Goal: Task Accomplishment & Management: Manage account settings

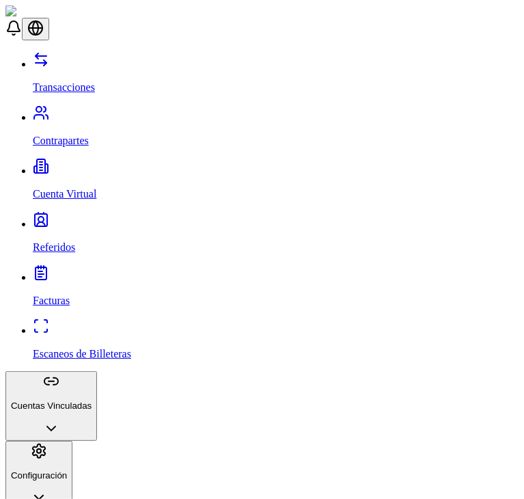
click at [239, 51] on div at bounding box center [261, 51] width 513 height 0
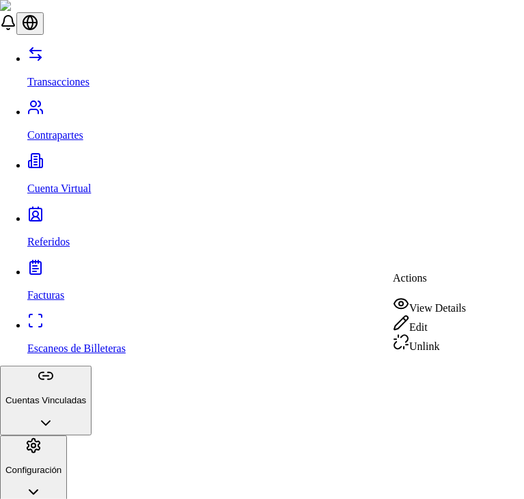
click at [408, 302] on icon at bounding box center [401, 304] width 14 height 10
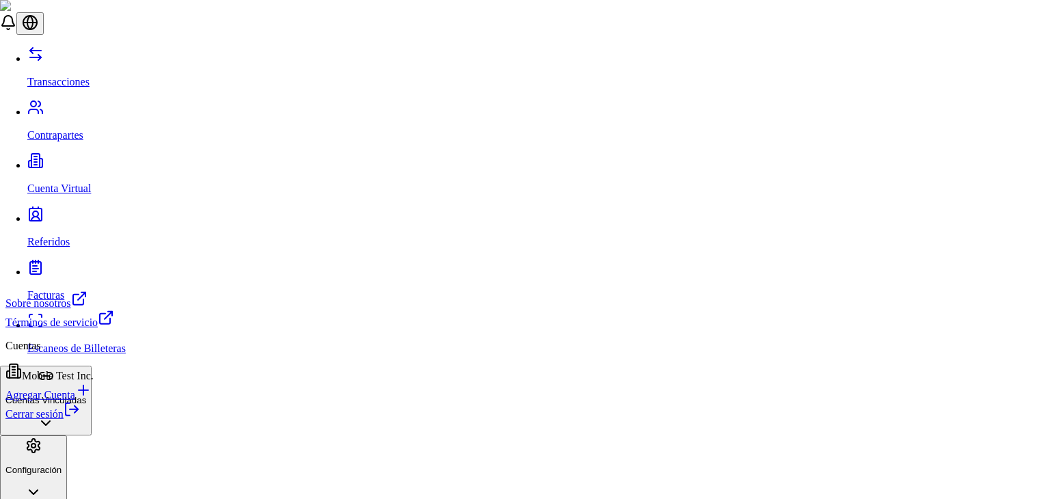
click at [101, 420] on div "Cerrar sesión" at bounding box center [59, 410] width 109 height 19
click at [80, 418] on icon at bounding box center [72, 409] width 16 height 16
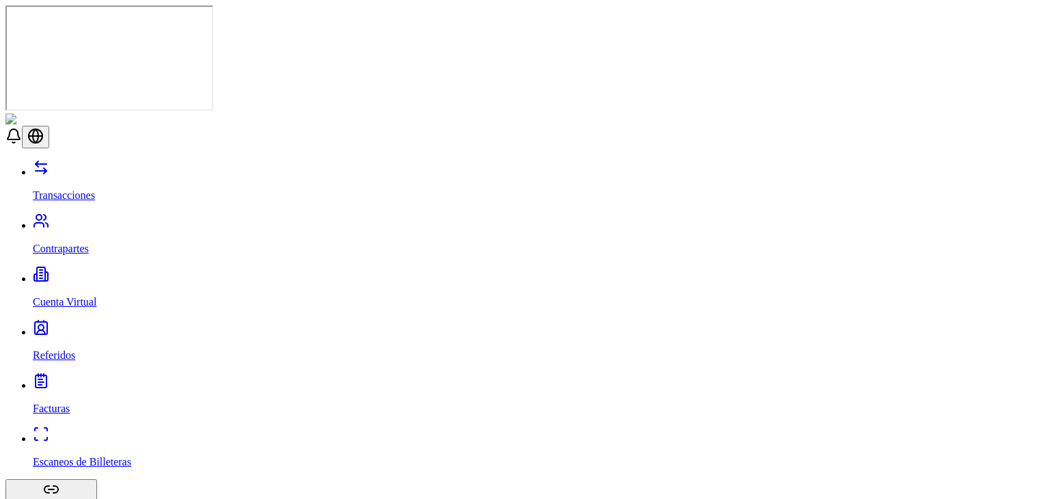
click at [92, 456] on p "Escaneos de Billeteras" at bounding box center [539, 462] width 1012 height 12
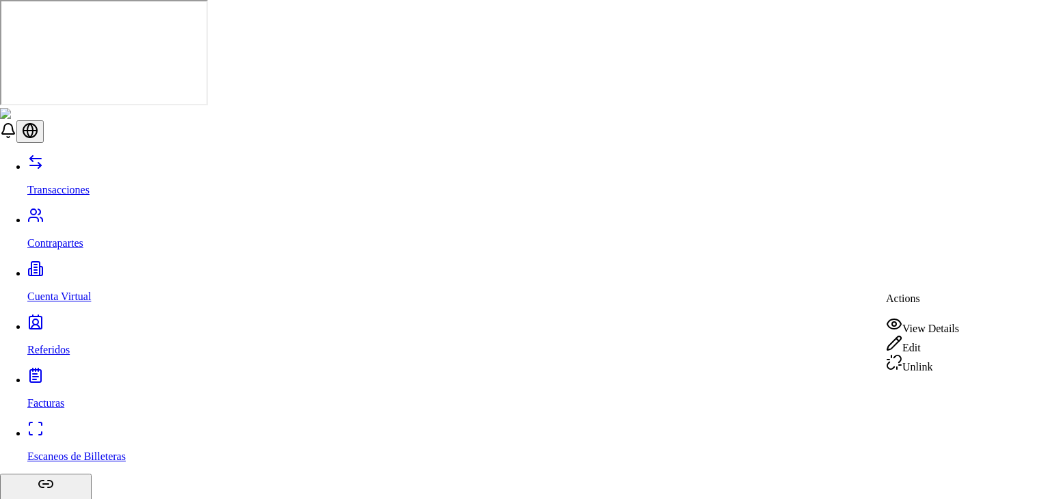
click at [932, 326] on div "View Details" at bounding box center [922, 325] width 73 height 19
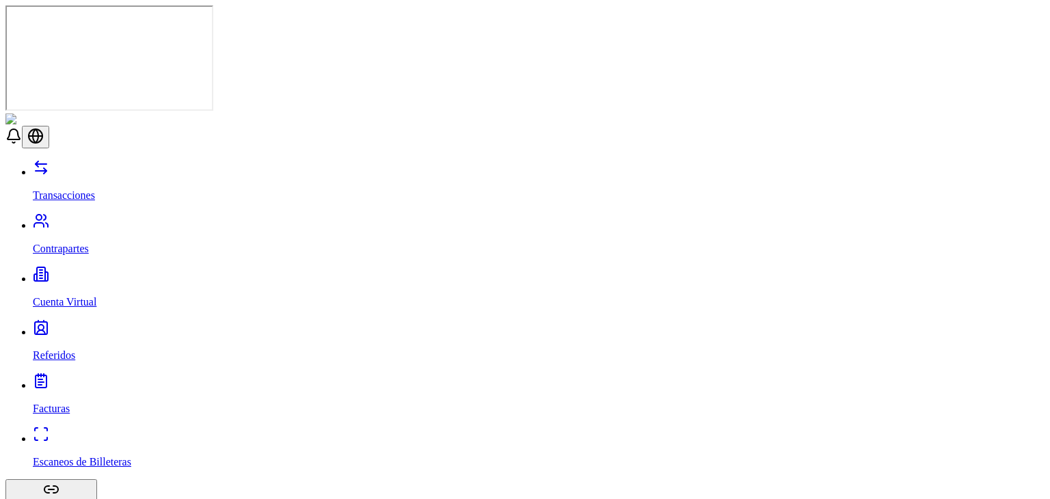
scroll to position [31, 0]
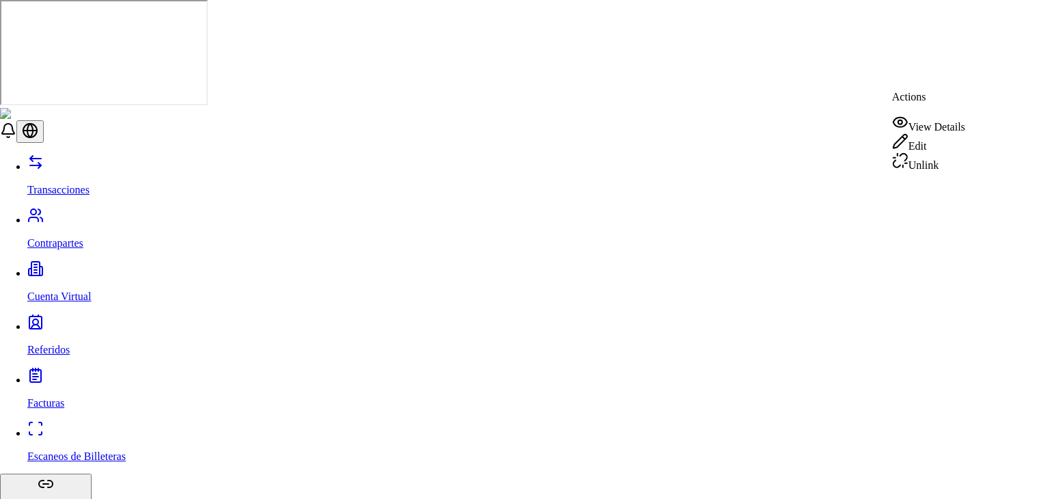
click at [930, 122] on div "View Details" at bounding box center [928, 123] width 73 height 19
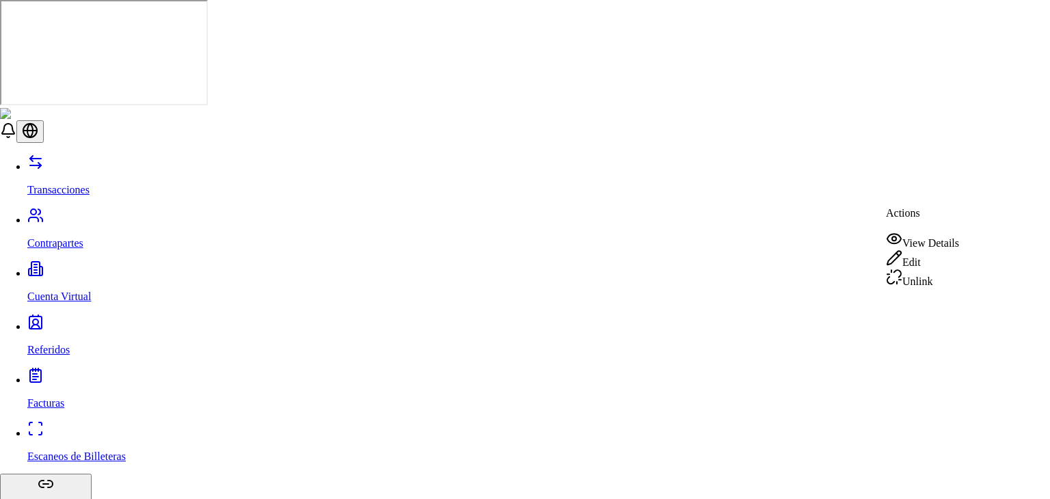
click at [932, 239] on div "View Details" at bounding box center [922, 239] width 73 height 19
drag, startPoint x: 638, startPoint y: 496, endPoint x: 629, endPoint y: 520, distance: 25.5
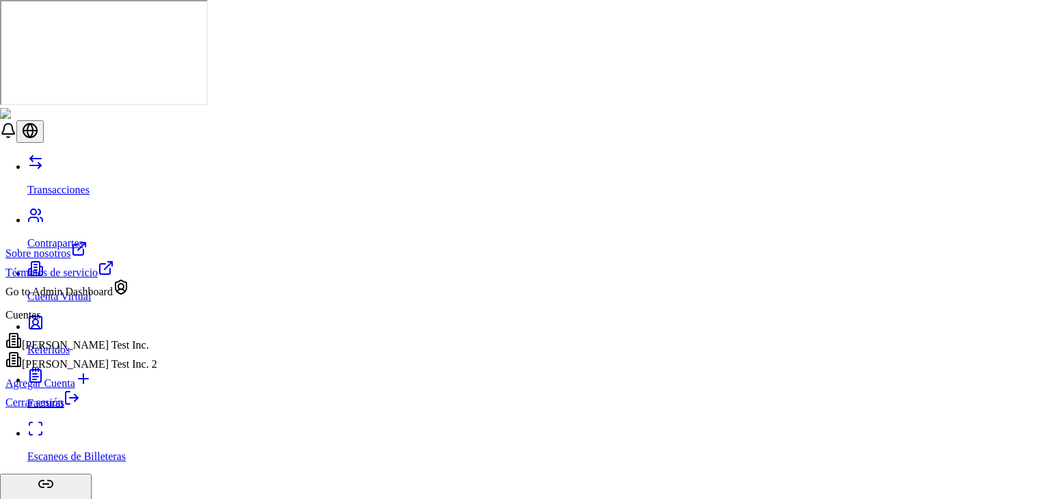
click at [80, 408] on link "Cerrar sesión" at bounding box center [42, 403] width 75 height 12
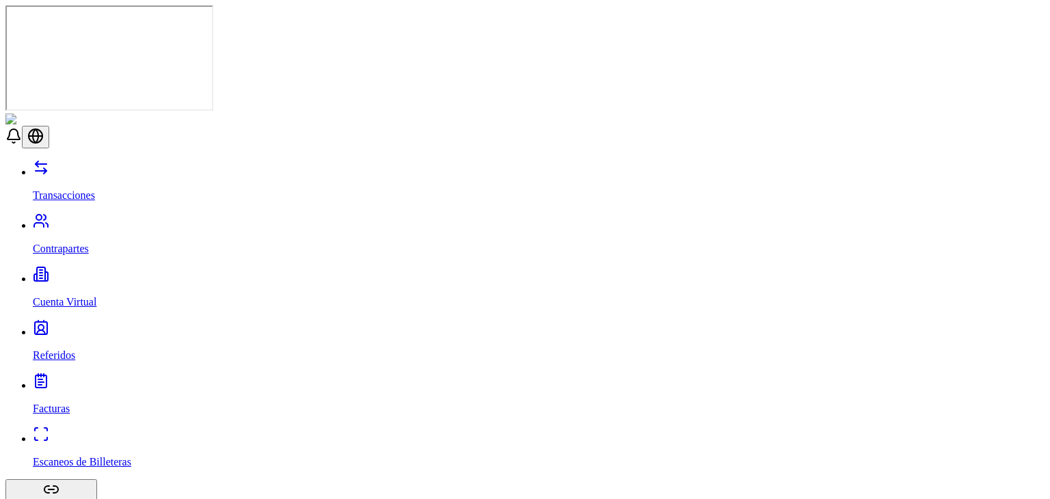
drag, startPoint x: 998, startPoint y: 219, endPoint x: 984, endPoint y: 209, distance: 17.5
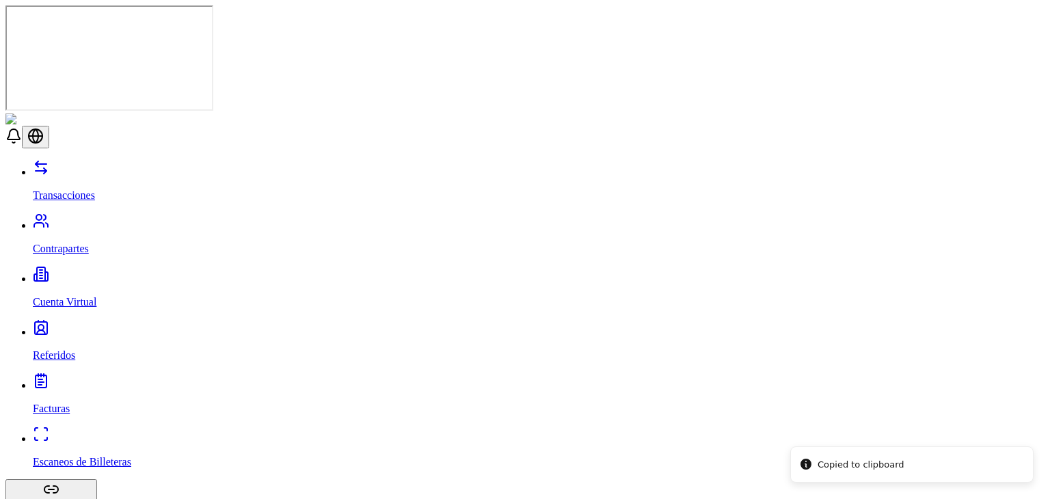
drag, startPoint x: 984, startPoint y: 209, endPoint x: 993, endPoint y: 214, distance: 9.9
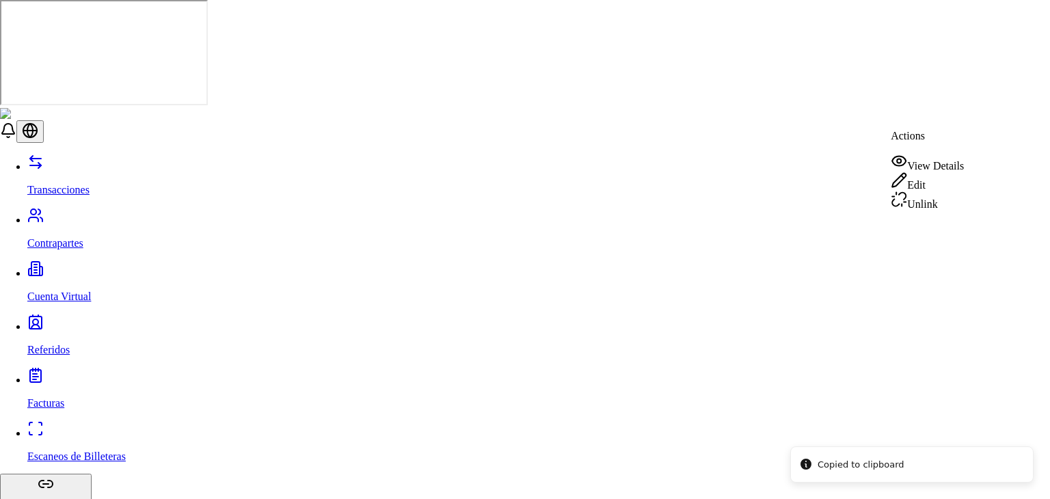
click at [946, 211] on div "Unlink" at bounding box center [927, 200] width 73 height 19
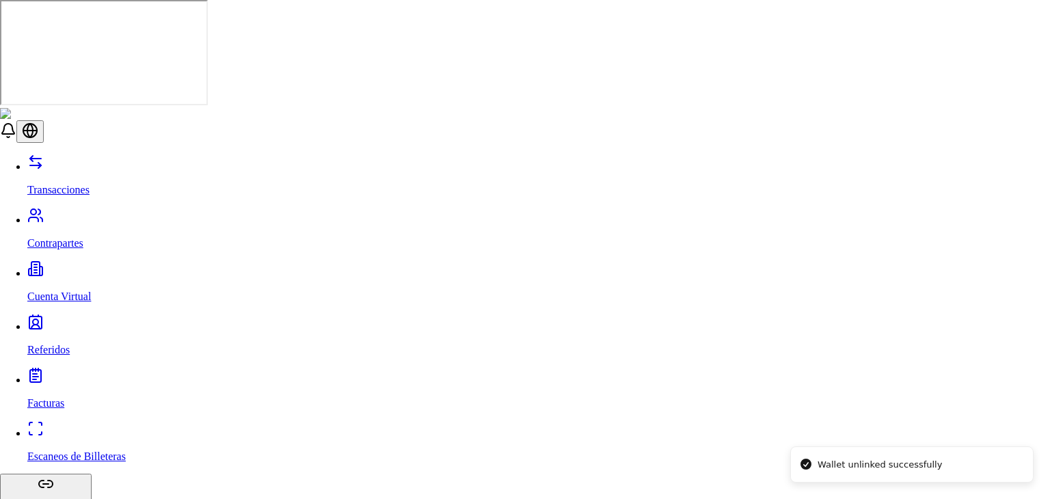
scroll to position [32, 0]
type input "****"
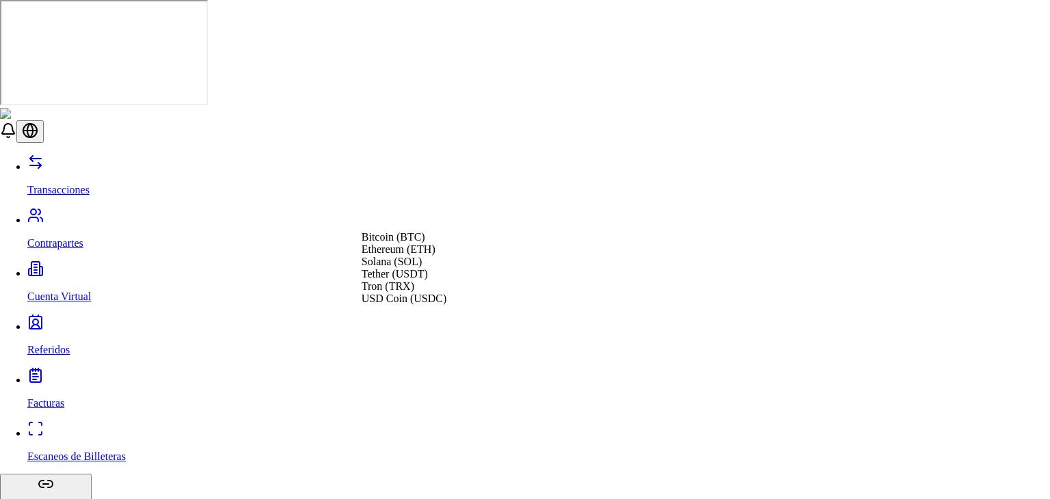
click at [390, 280] on div "Tether (USDT)" at bounding box center [404, 274] width 85 height 12
click at [372, 299] on div "Suggestions" at bounding box center [404, 299] width 85 height 0
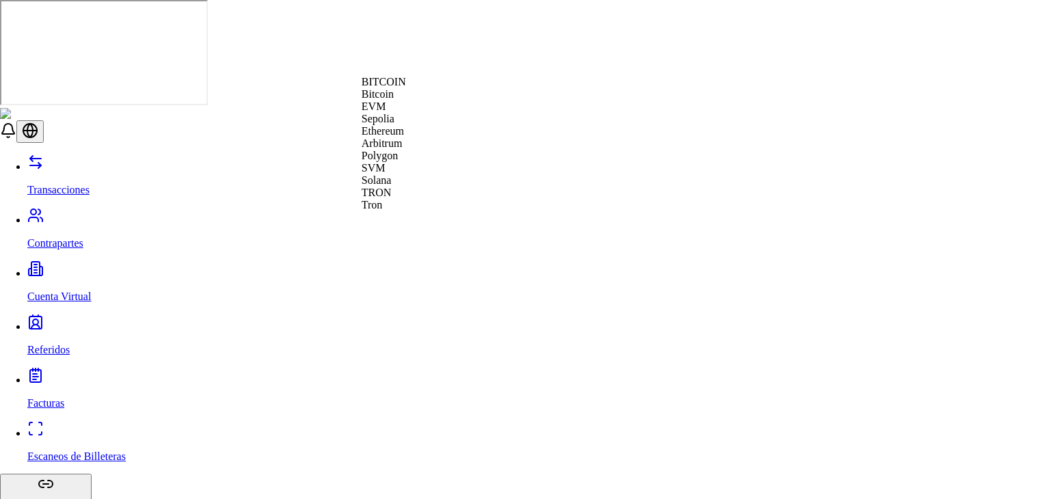
scroll to position [46, 0]
click at [383, 211] on span "Tron" at bounding box center [372, 205] width 21 height 12
paste input "**********"
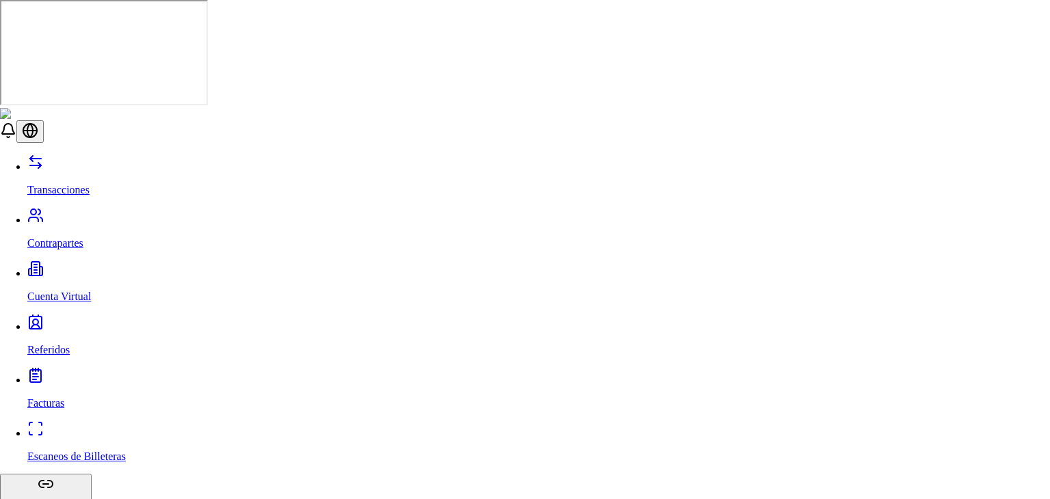
scroll to position [68, 0]
type input "**********"
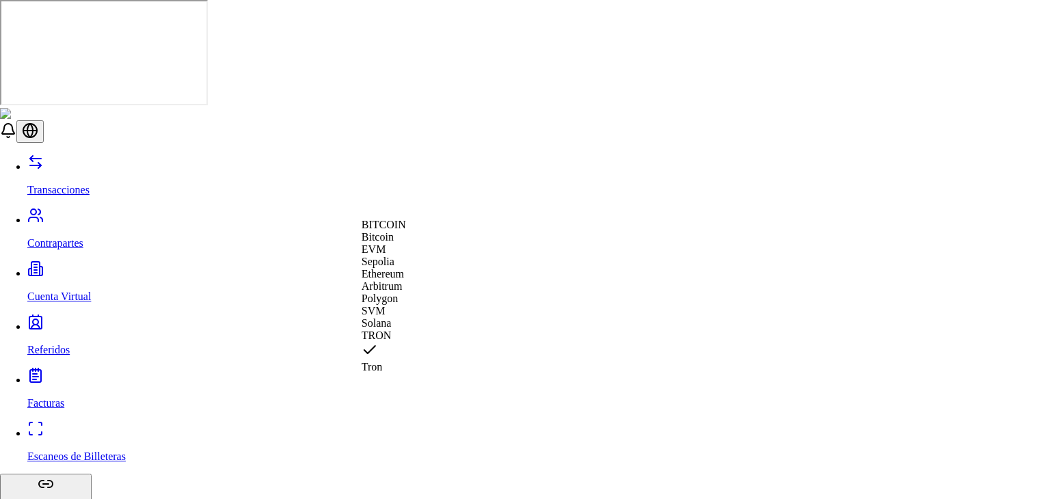
scroll to position [46, 0]
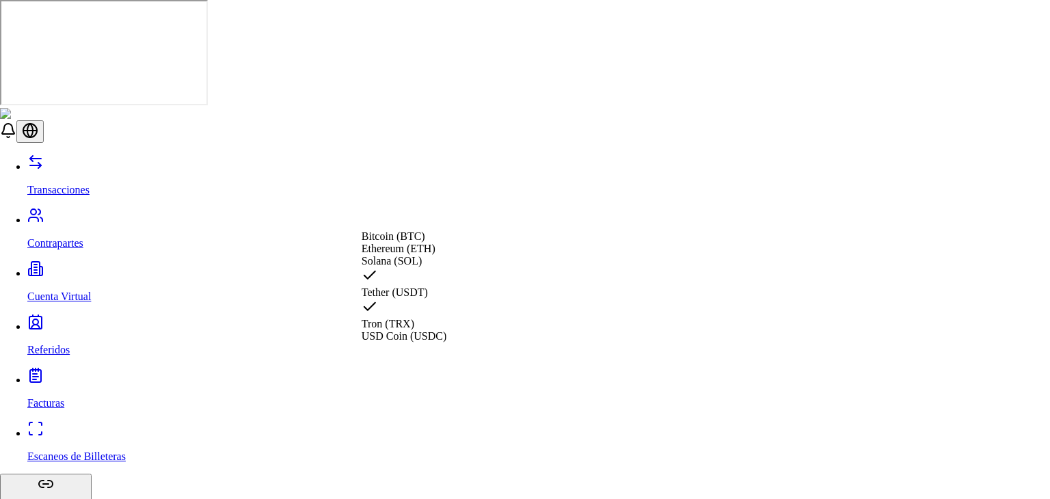
click at [379, 318] on div "Suggestions" at bounding box center [404, 308] width 85 height 19
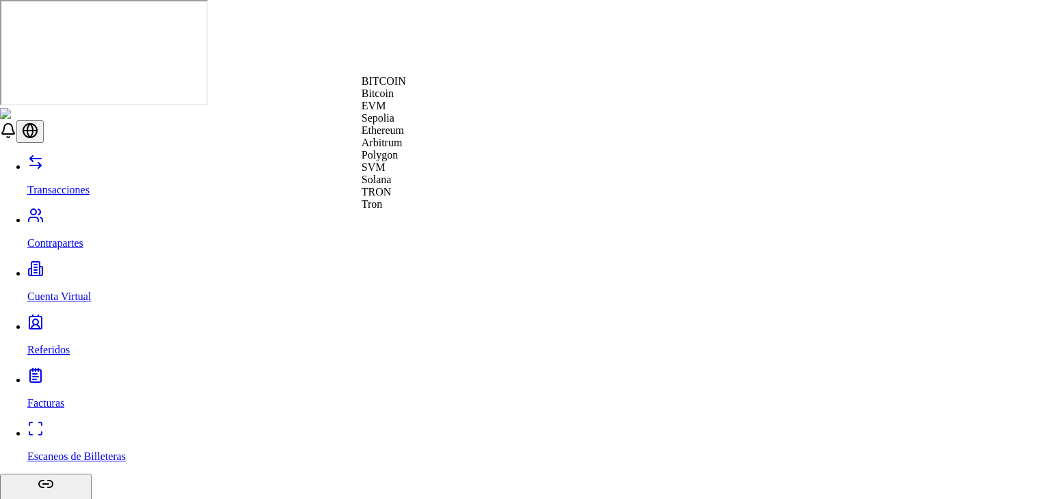
scroll to position [49, 0]
click at [369, 211] on div "Tron" at bounding box center [384, 204] width 44 height 12
click at [382, 137] on div "Ethereum" at bounding box center [384, 130] width 44 height 12
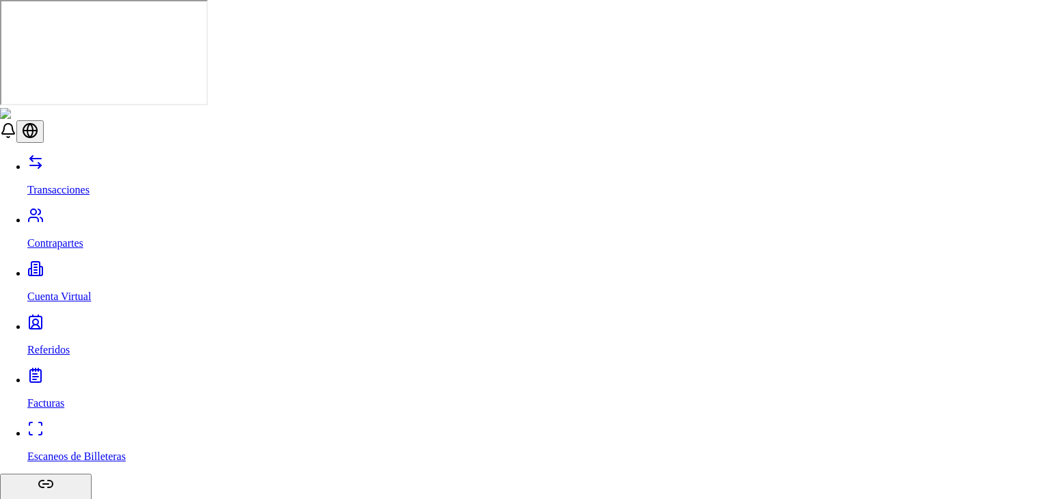
scroll to position [128, 0]
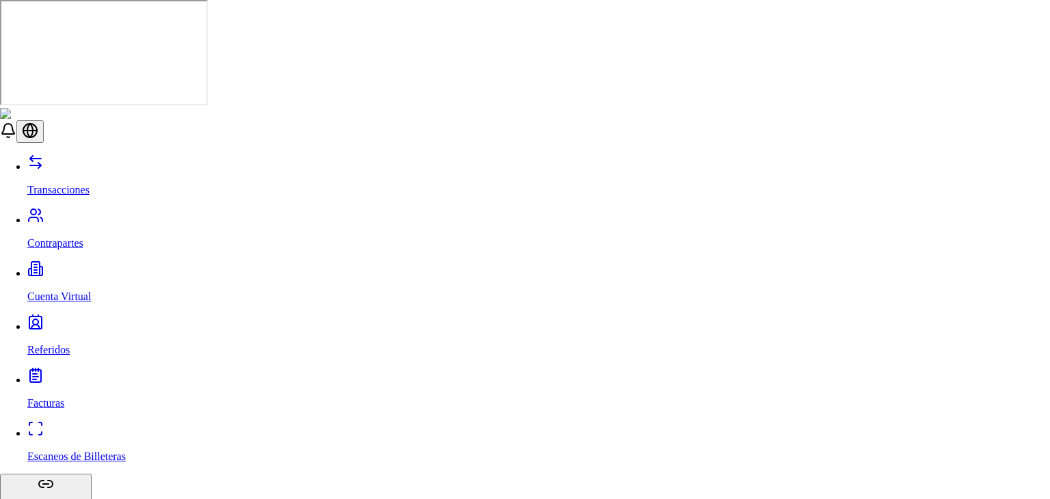
drag, startPoint x: 475, startPoint y: 433, endPoint x: 648, endPoint y: 196, distance: 293.6
drag, startPoint x: 591, startPoint y: 271, endPoint x: 580, endPoint y: 285, distance: 17.9
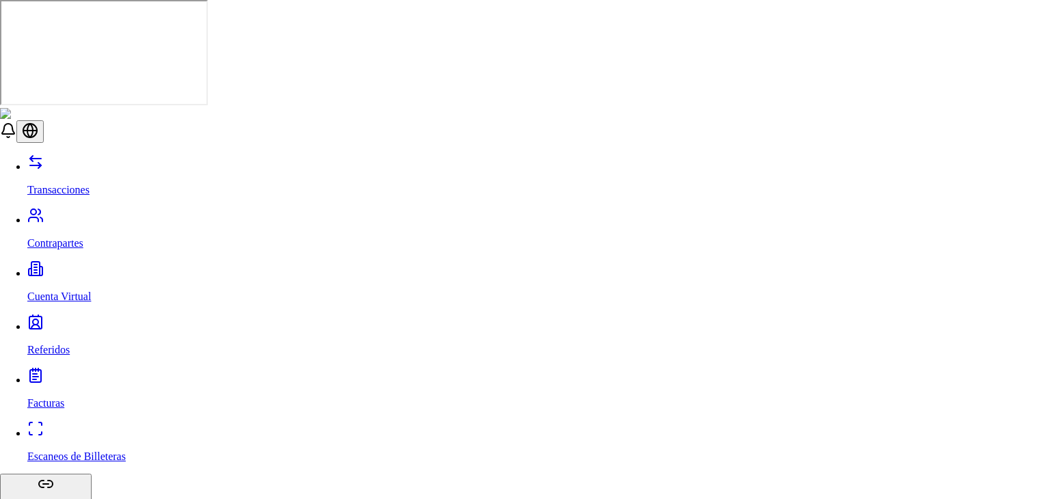
scroll to position [68, 0]
paste input "**********"
type input "**********"
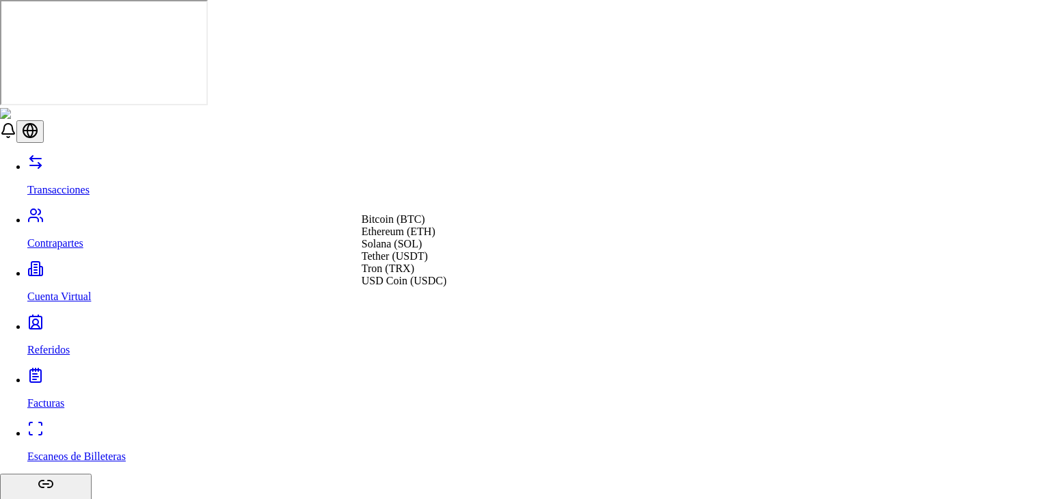
click at [397, 262] on span "Tether (USDT)" at bounding box center [395, 256] width 66 height 12
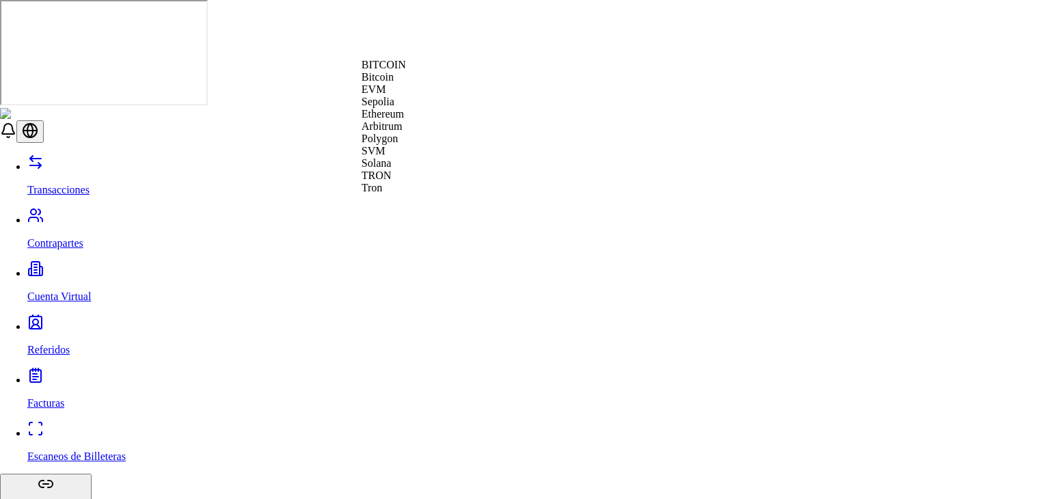
scroll to position [49, 0]
click at [383, 193] on span "Tron" at bounding box center [372, 188] width 21 height 12
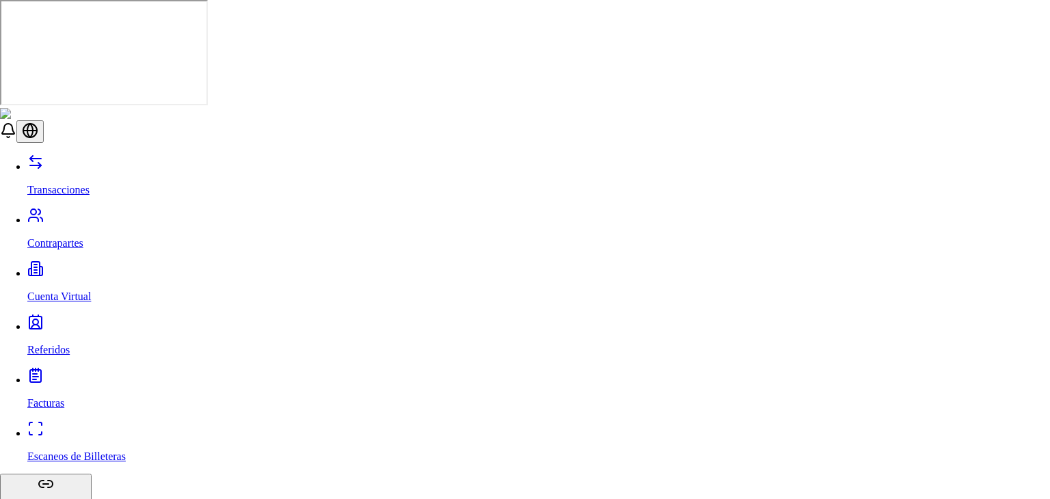
type input "*******"
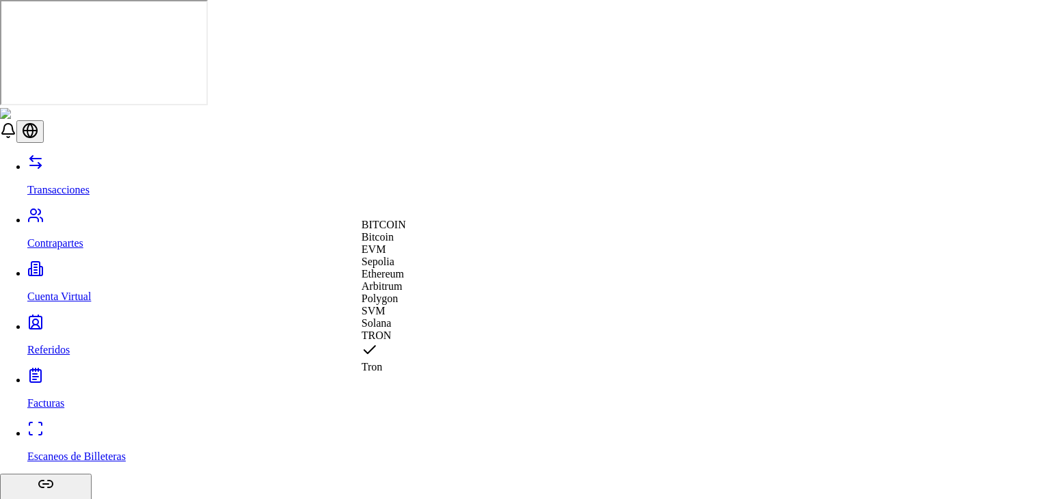
click at [404, 280] on span "Ethereum" at bounding box center [383, 274] width 42 height 12
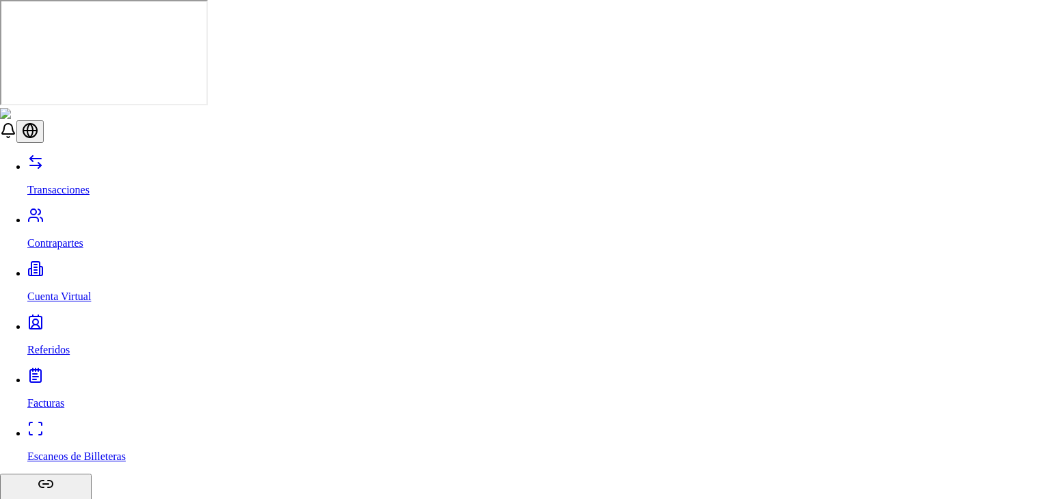
click at [372, 380] on div "Suggestions" at bounding box center [384, 370] width 44 height 19
click at [377, 273] on div "Suggestions" at bounding box center [384, 277] width 44 height 19
